Goal: Transaction & Acquisition: Purchase product/service

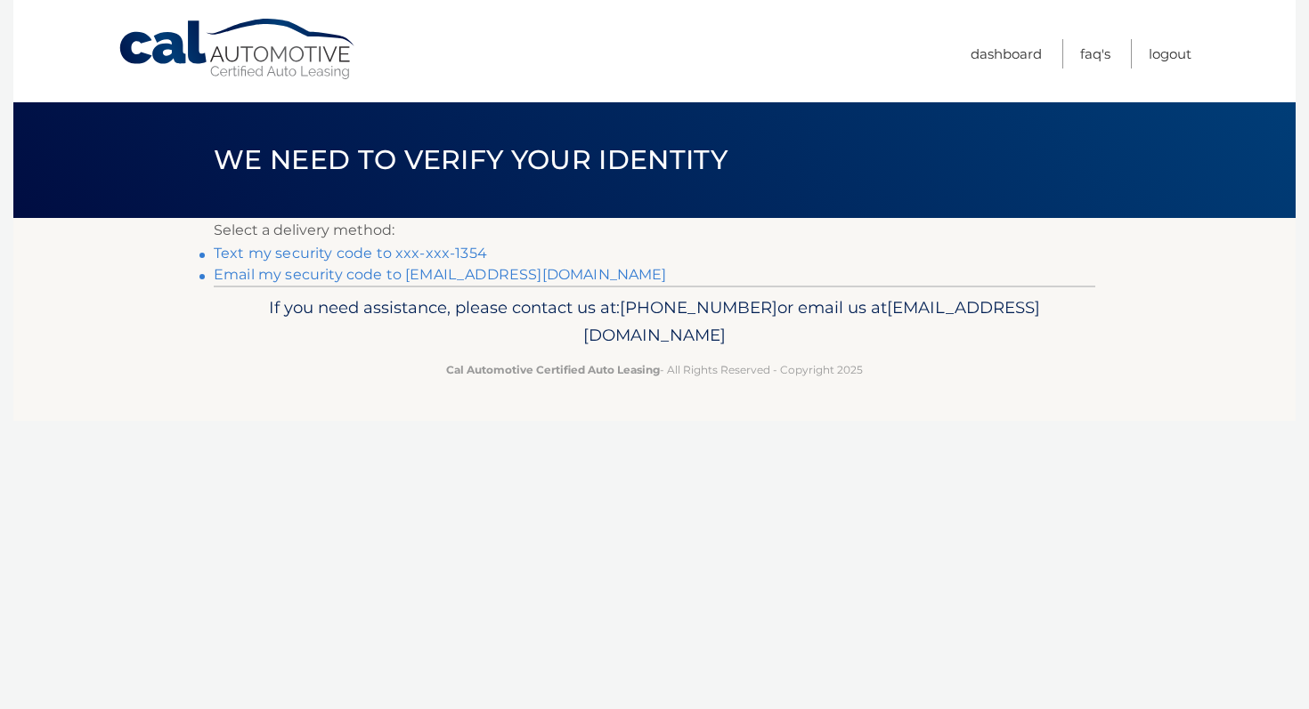
click at [322, 251] on link "Text my security code to xxx-xxx-1354" at bounding box center [350, 253] width 273 height 17
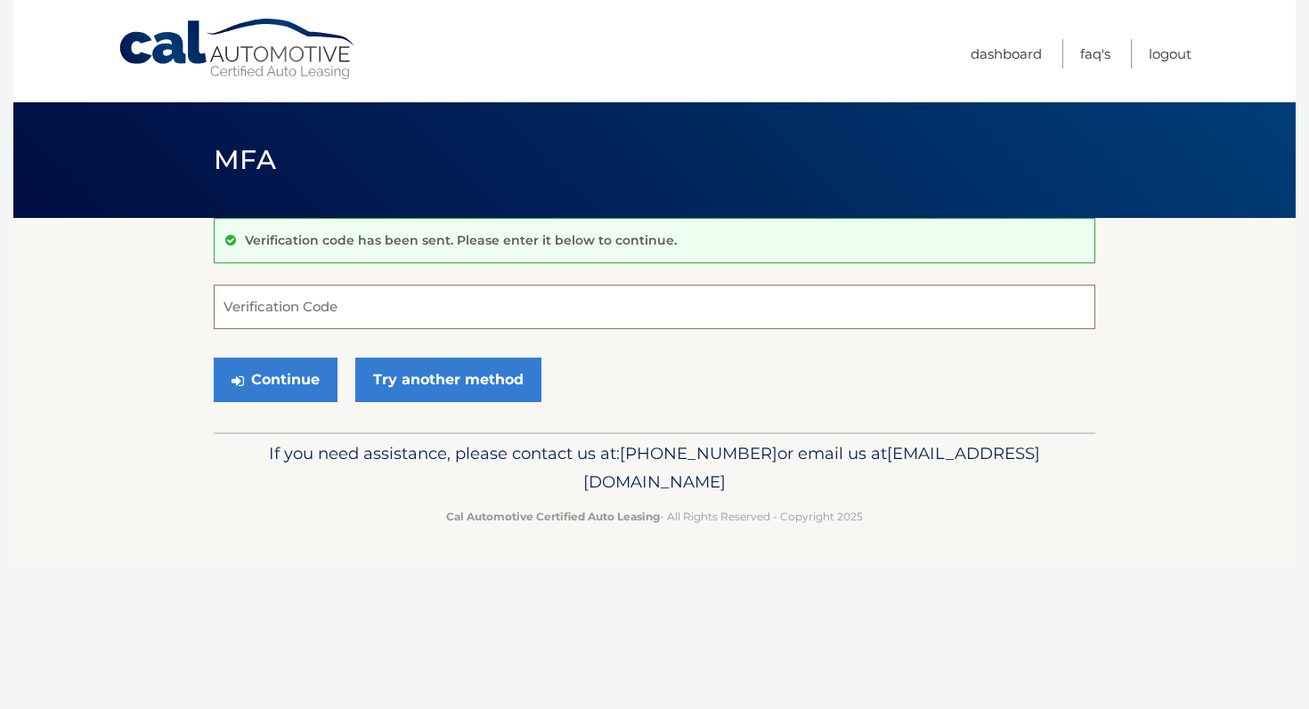
click at [300, 306] on input "Verification Code" at bounding box center [654, 307] width 881 height 45
type input "817974"
drag, startPoint x: 261, startPoint y: 394, endPoint x: 275, endPoint y: 394, distance: 14.2
click at [261, 394] on button "Continue" at bounding box center [276, 380] width 124 height 45
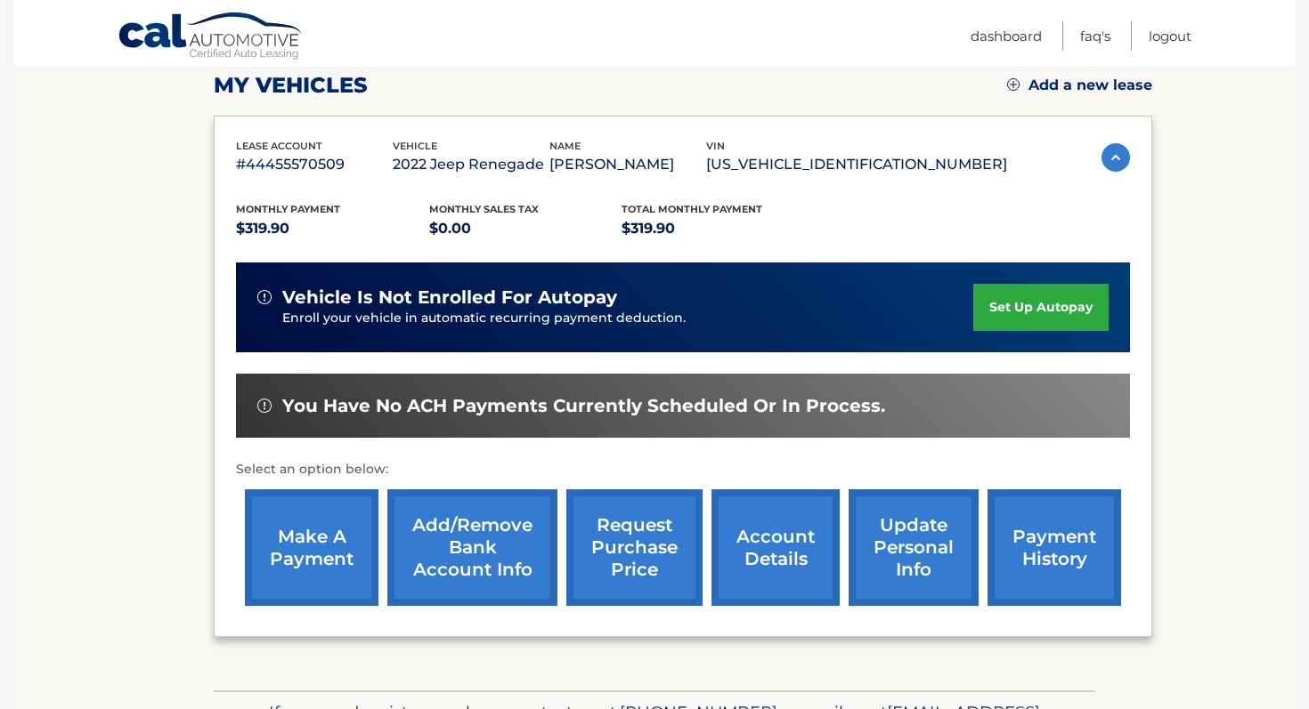
scroll to position [256, 0]
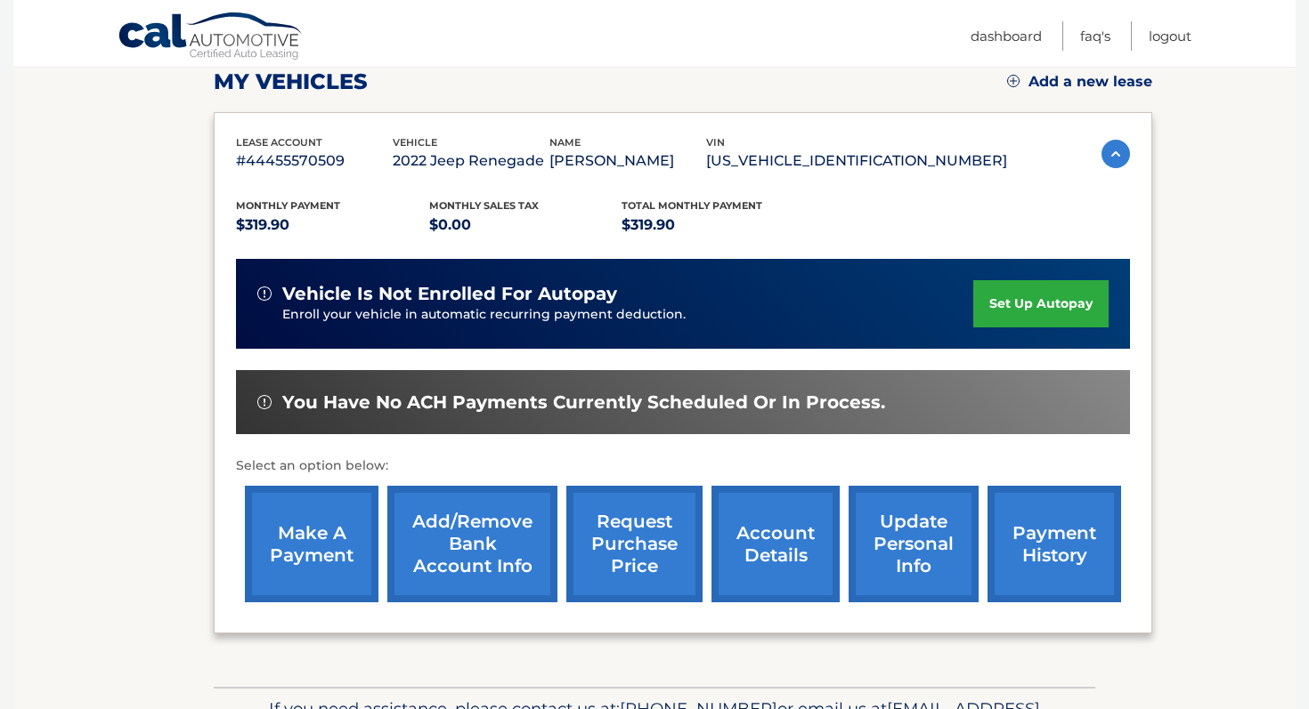
click at [281, 561] on link "make a payment" at bounding box center [312, 544] width 134 height 117
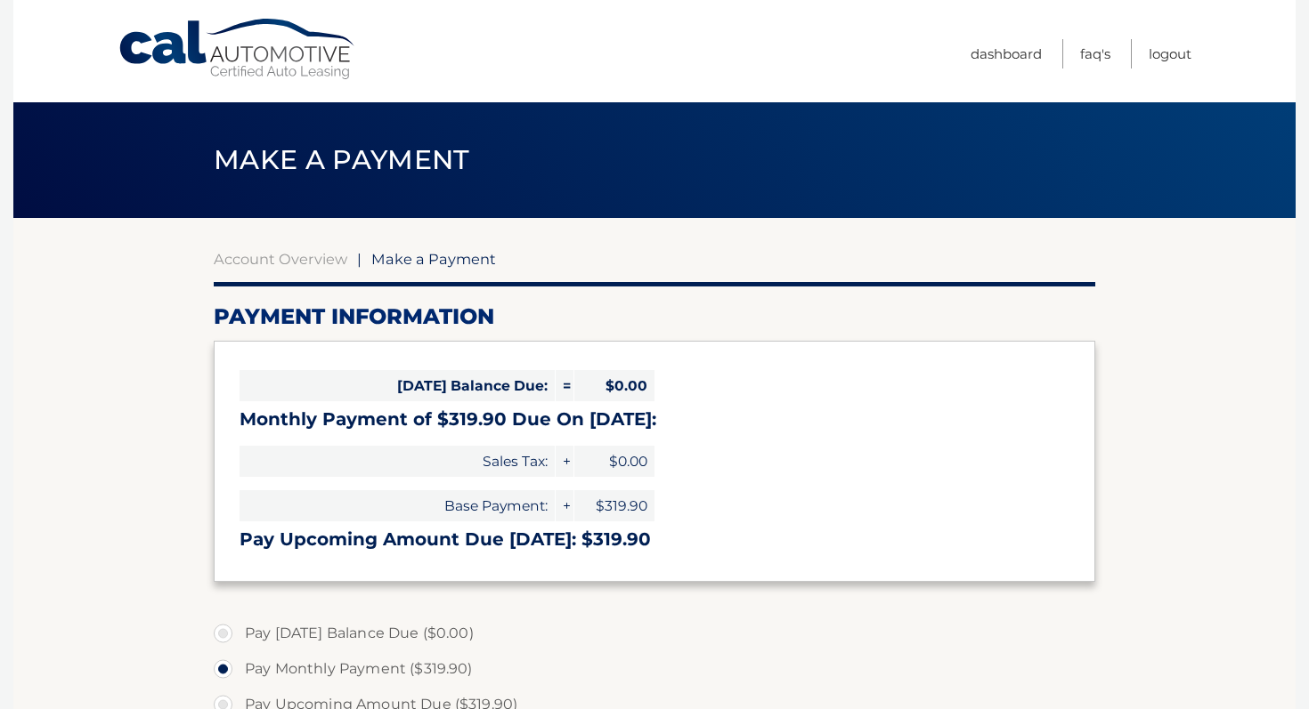
select select "NmZkNGIyNjktOTJmYy00YmUzLWJkN2ItMTc3ZWJmOGRhNGFl"
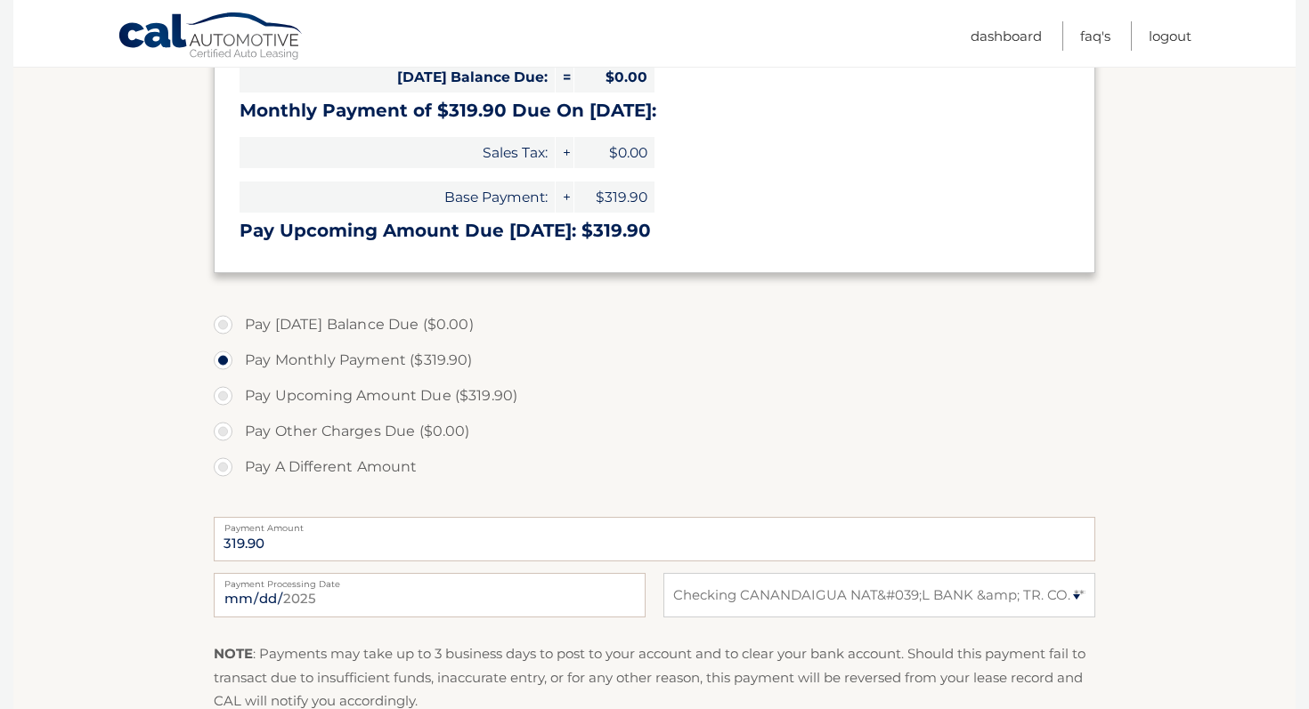
scroll to position [341, 0]
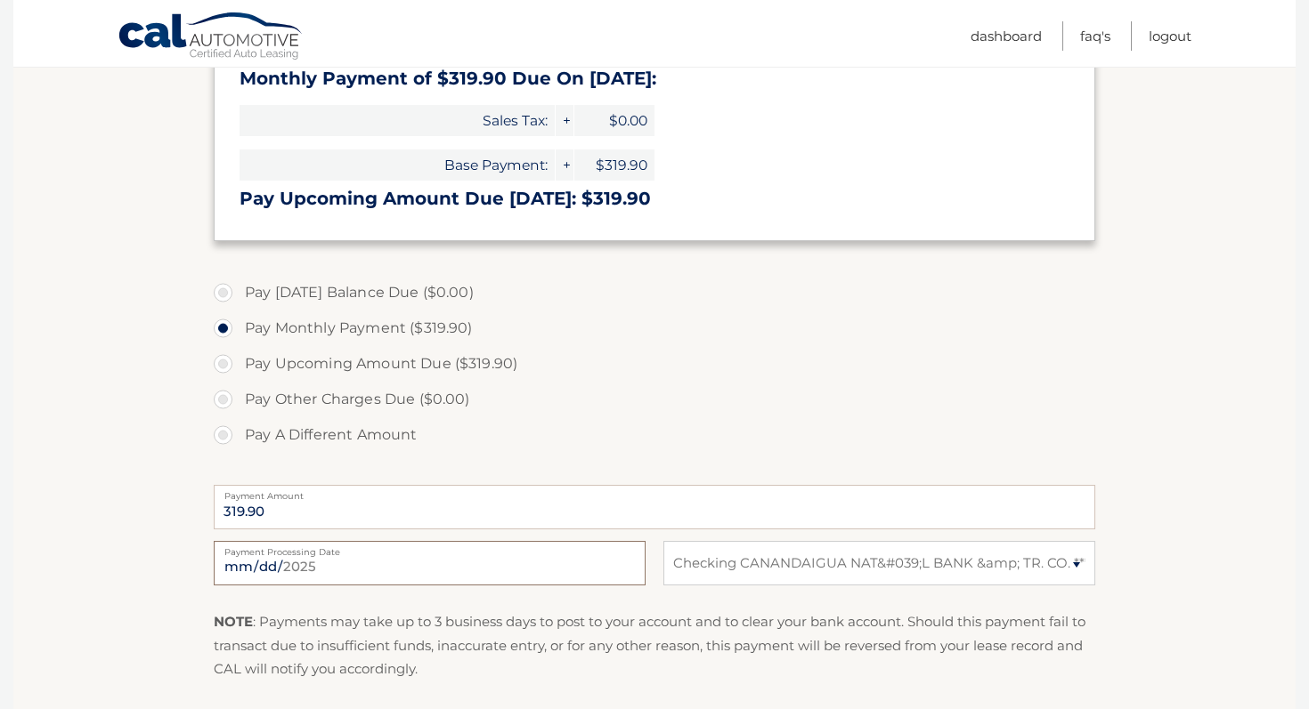
click at [436, 571] on input "2025-09-11" at bounding box center [430, 563] width 432 height 45
type input "2025-09-12"
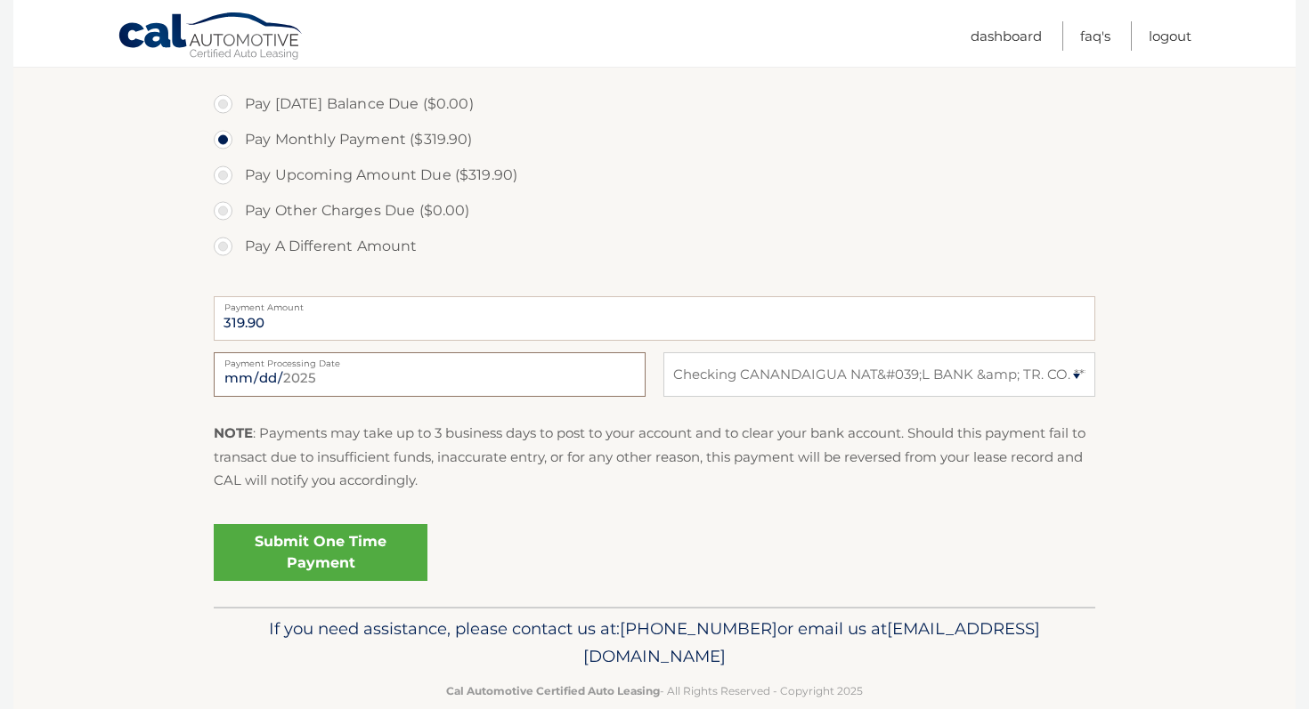
scroll to position [563, 0]
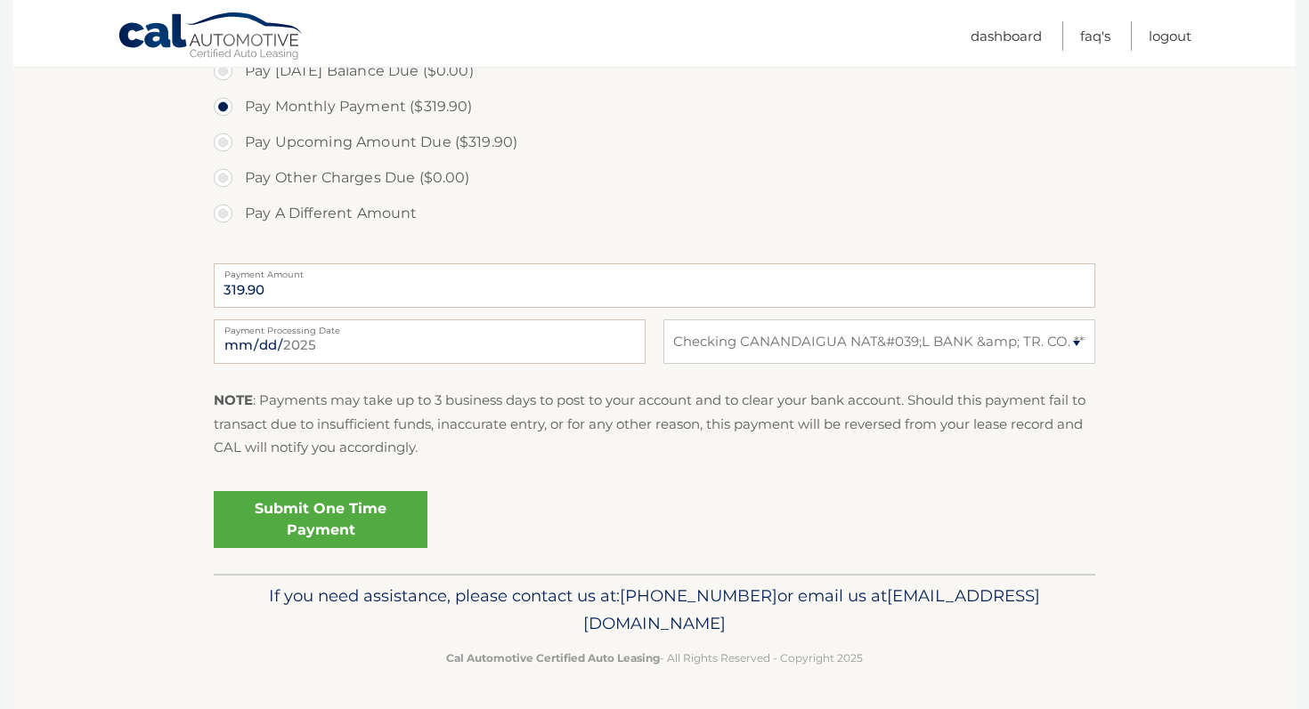
click at [305, 523] on link "Submit One Time Payment" at bounding box center [321, 519] width 214 height 57
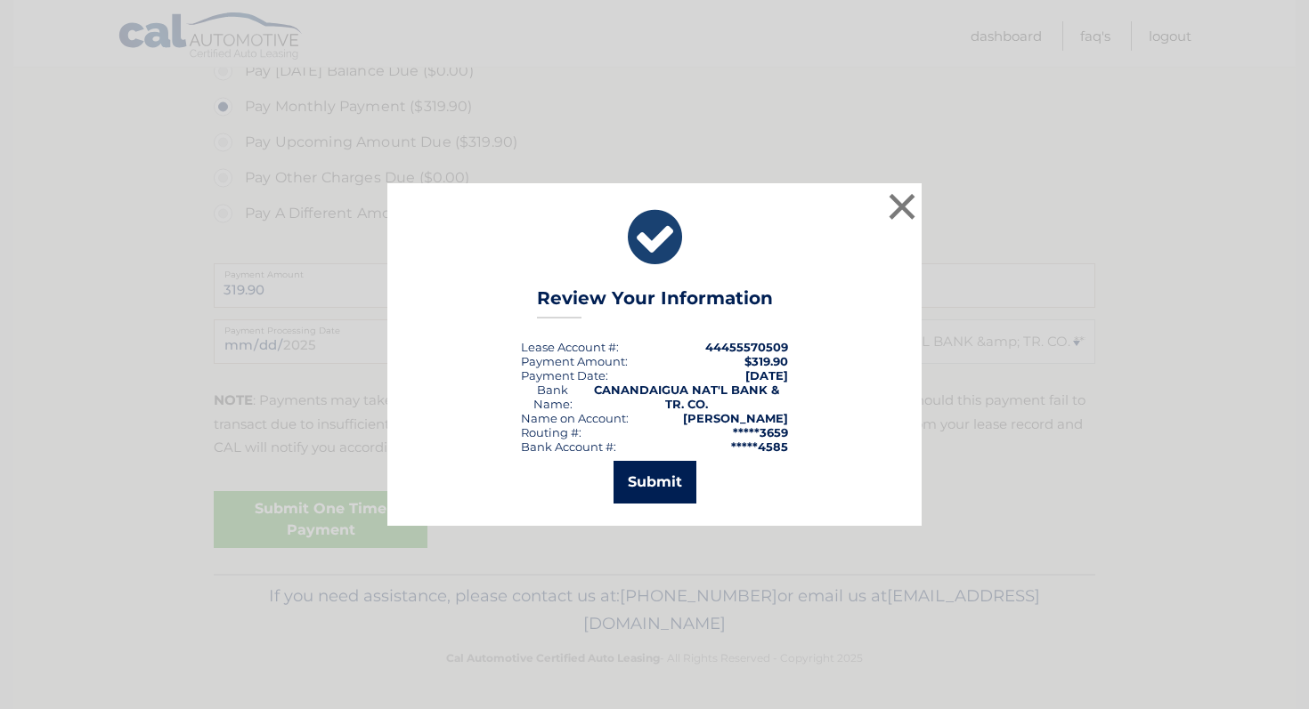
click at [643, 487] on button "Submit" at bounding box center [654, 482] width 83 height 43
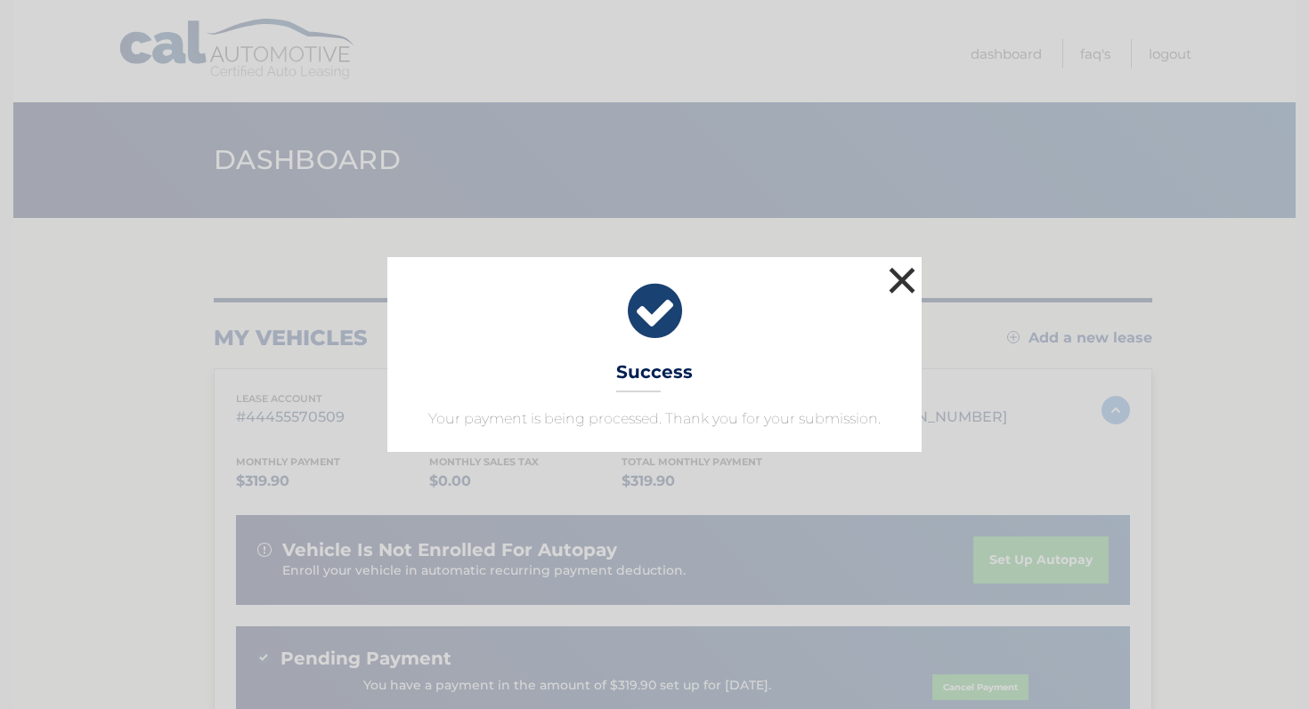
click at [895, 278] on button "×" at bounding box center [902, 281] width 36 height 36
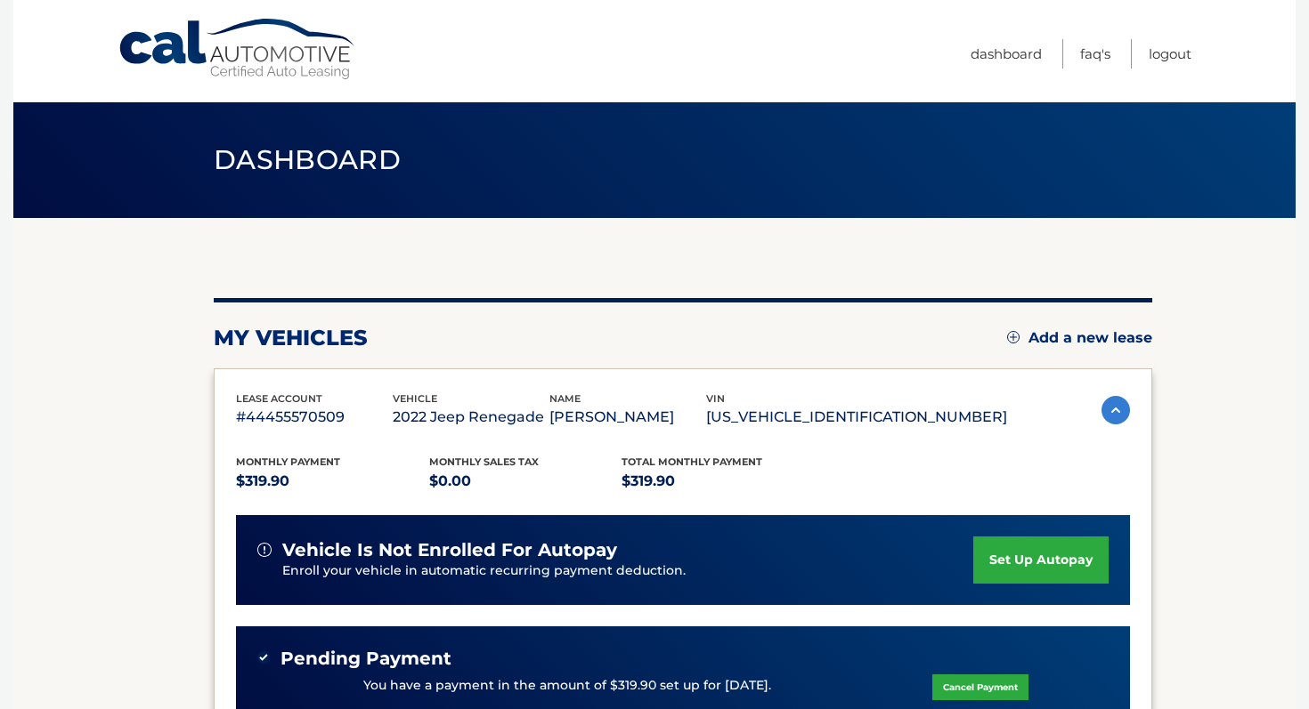
click at [907, 677] on div "You have a payment in the amount of $319.90 set up for [DATE]. Cancel Payment" at bounding box center [682, 686] width 851 height 34
